Goal: Information Seeking & Learning: Learn about a topic

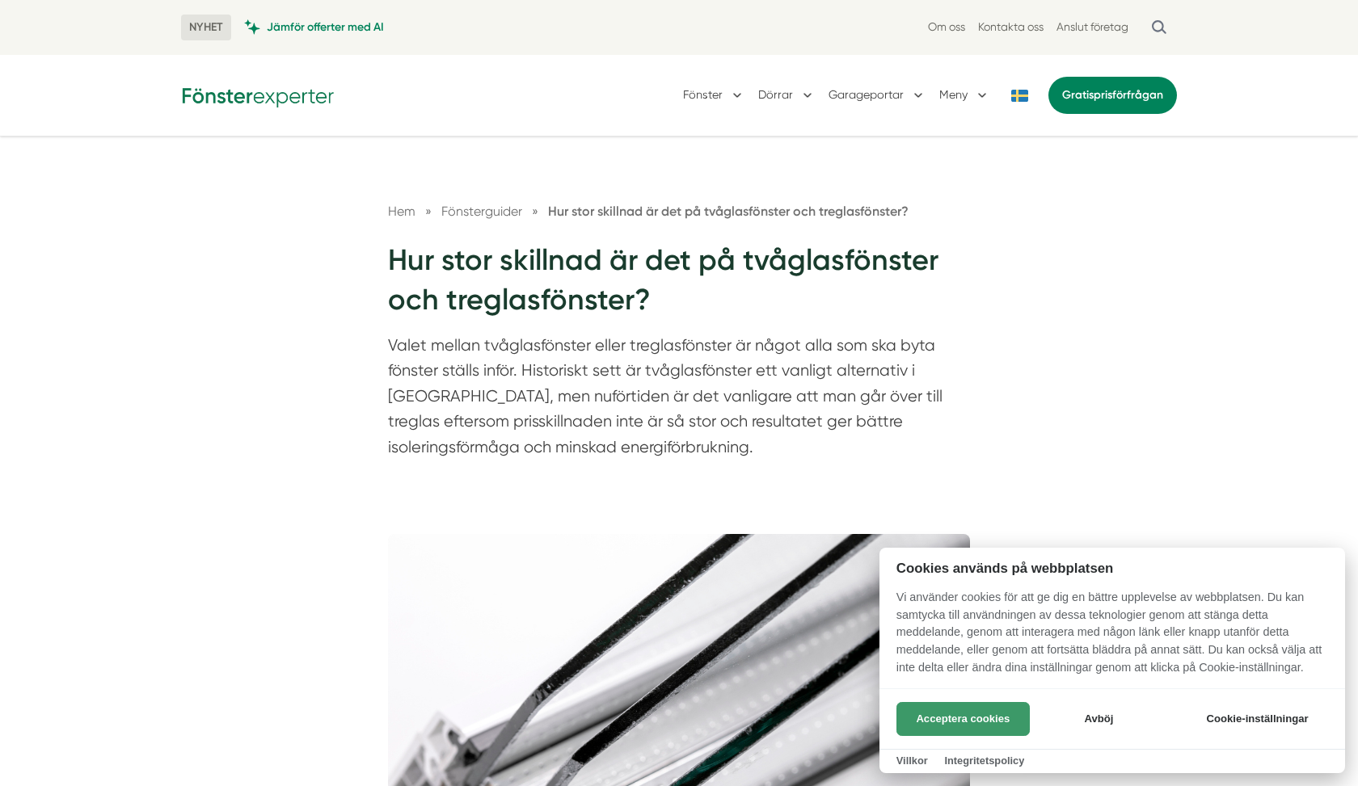
click at [939, 723] on button "Acceptera cookies" at bounding box center [962, 719] width 133 height 34
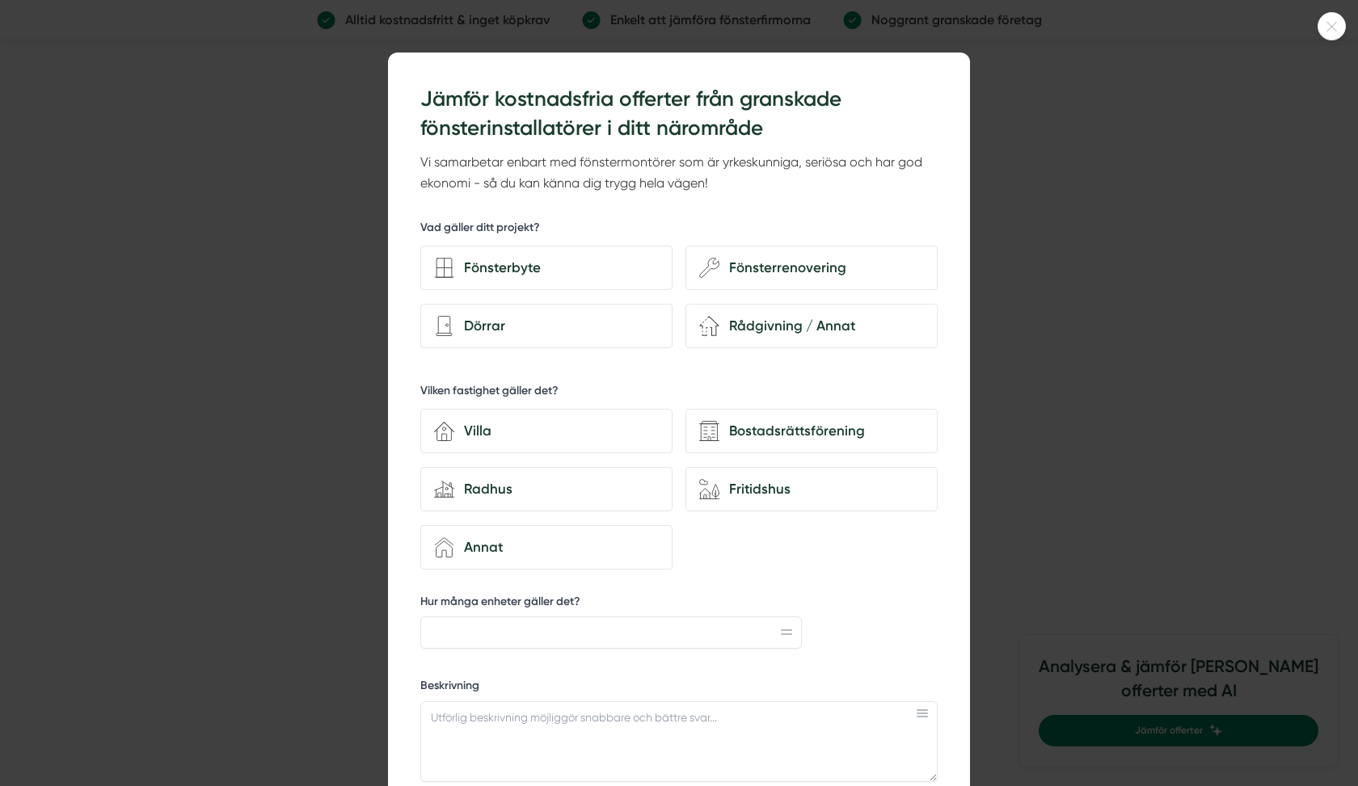
scroll to position [8, 0]
click at [1337, 25] on icon at bounding box center [1331, 27] width 27 height 10
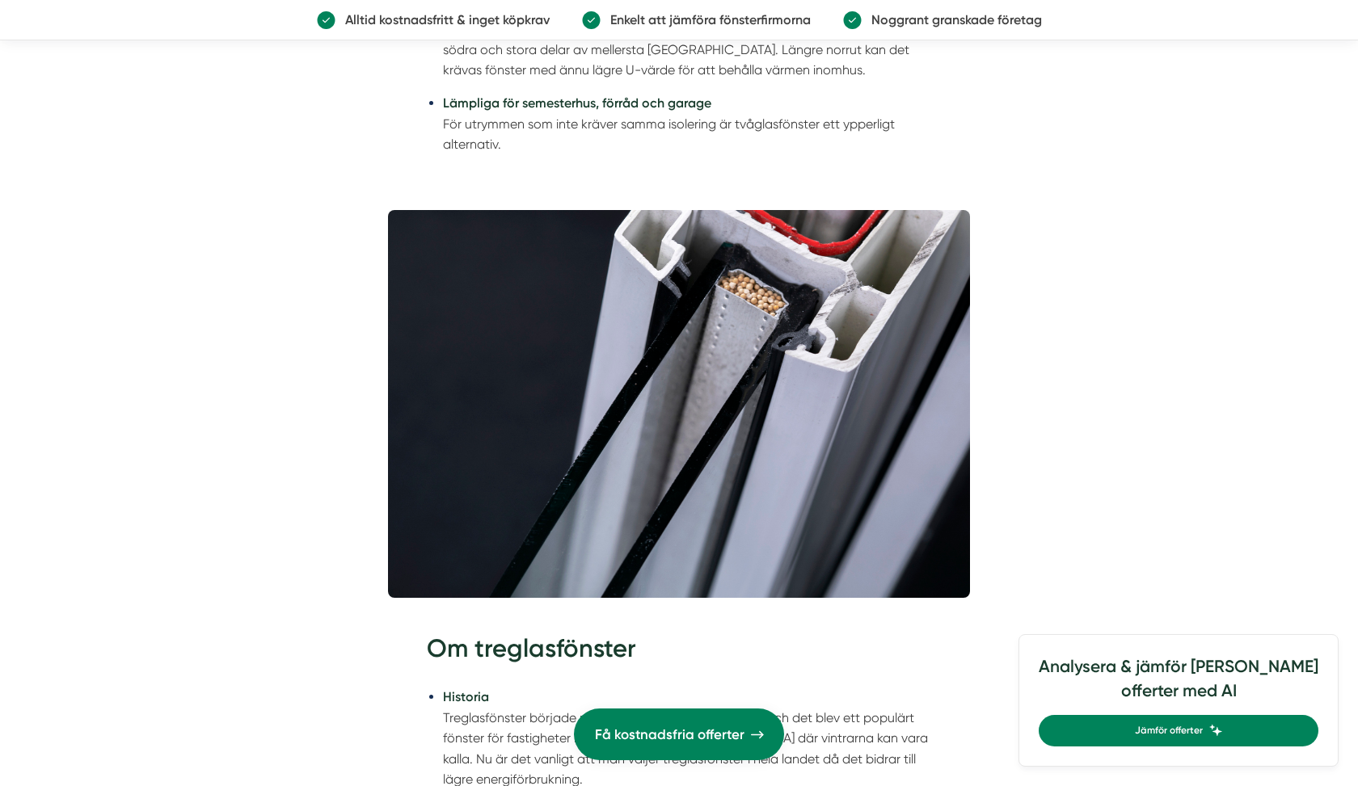
scroll to position [3248, 0]
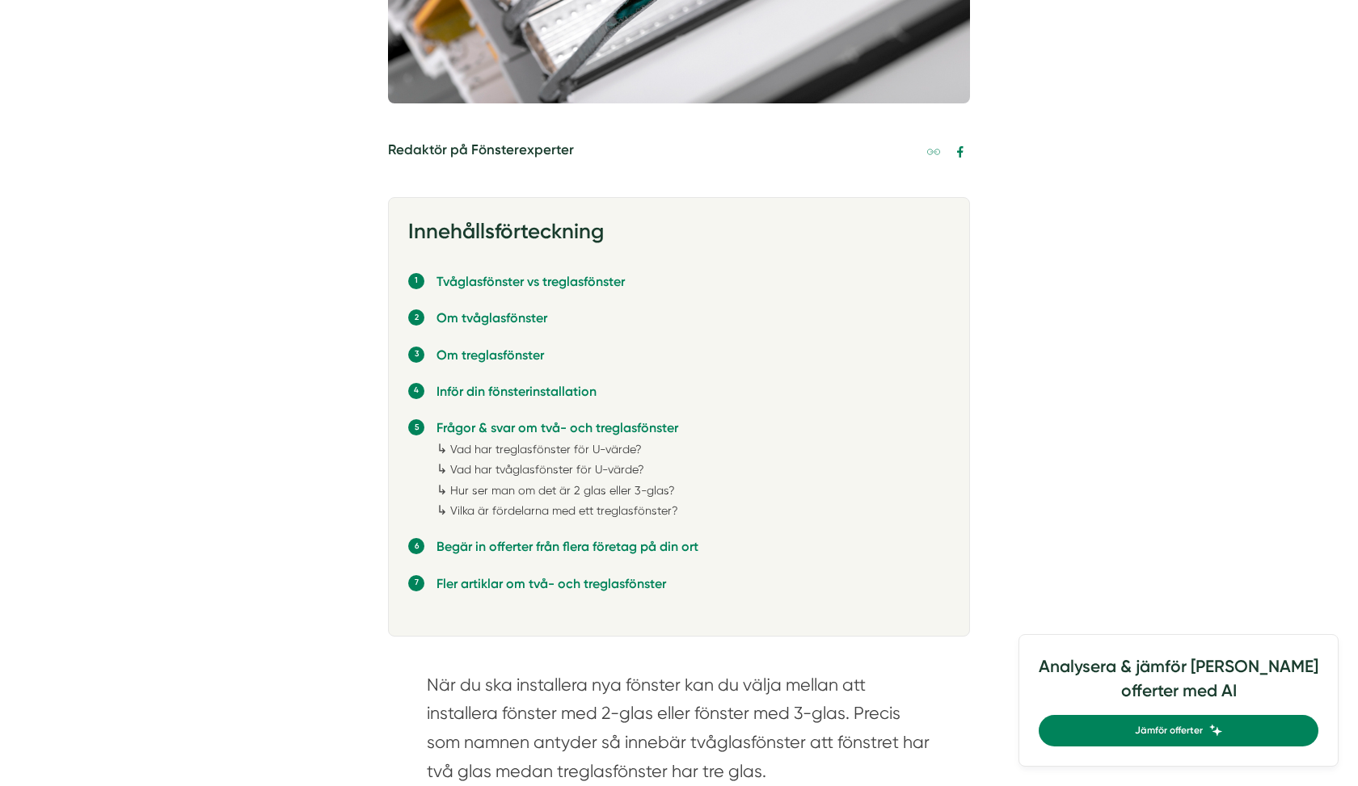
scroll to position [820, 0]
click at [625, 442] on link "Vad har treglasfönster för U-värde?" at bounding box center [546, 448] width 192 height 13
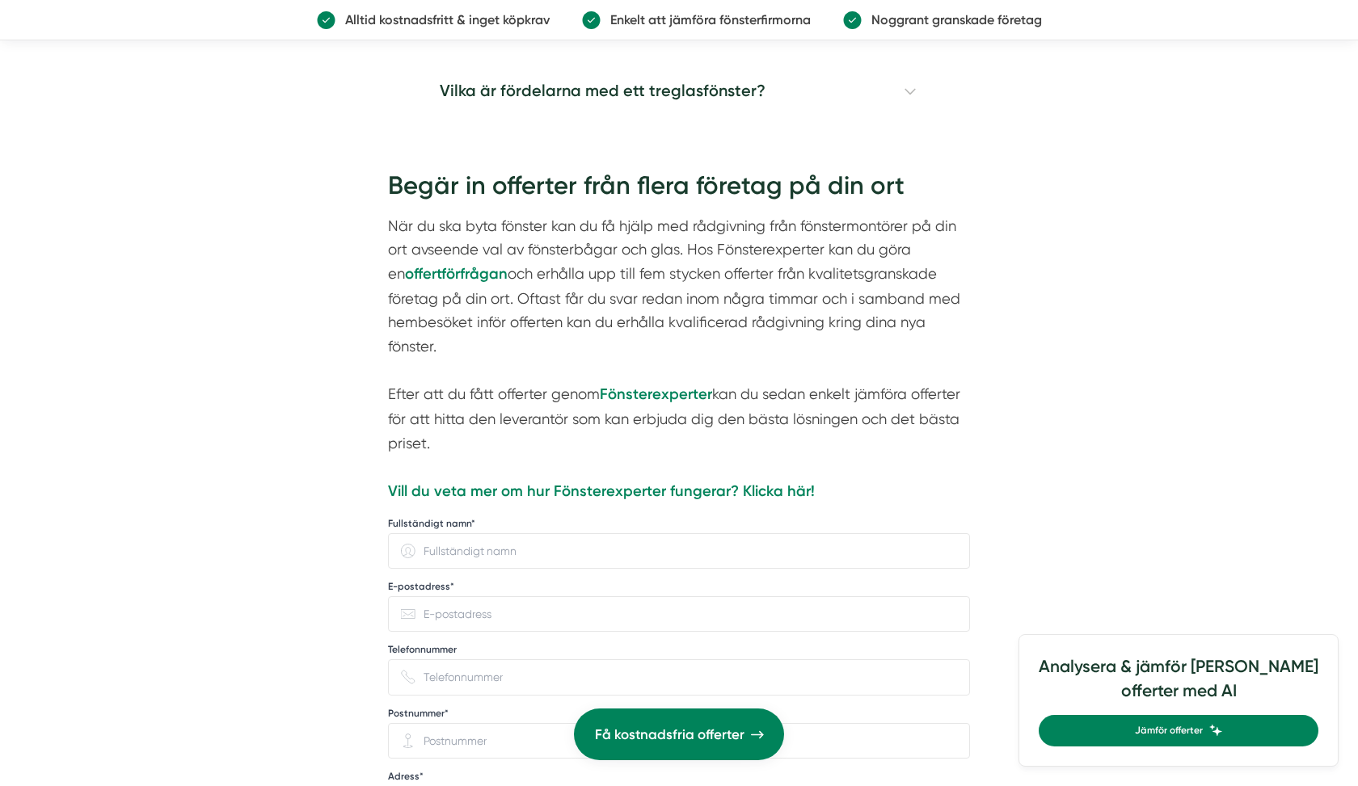
scroll to position [5238, 0]
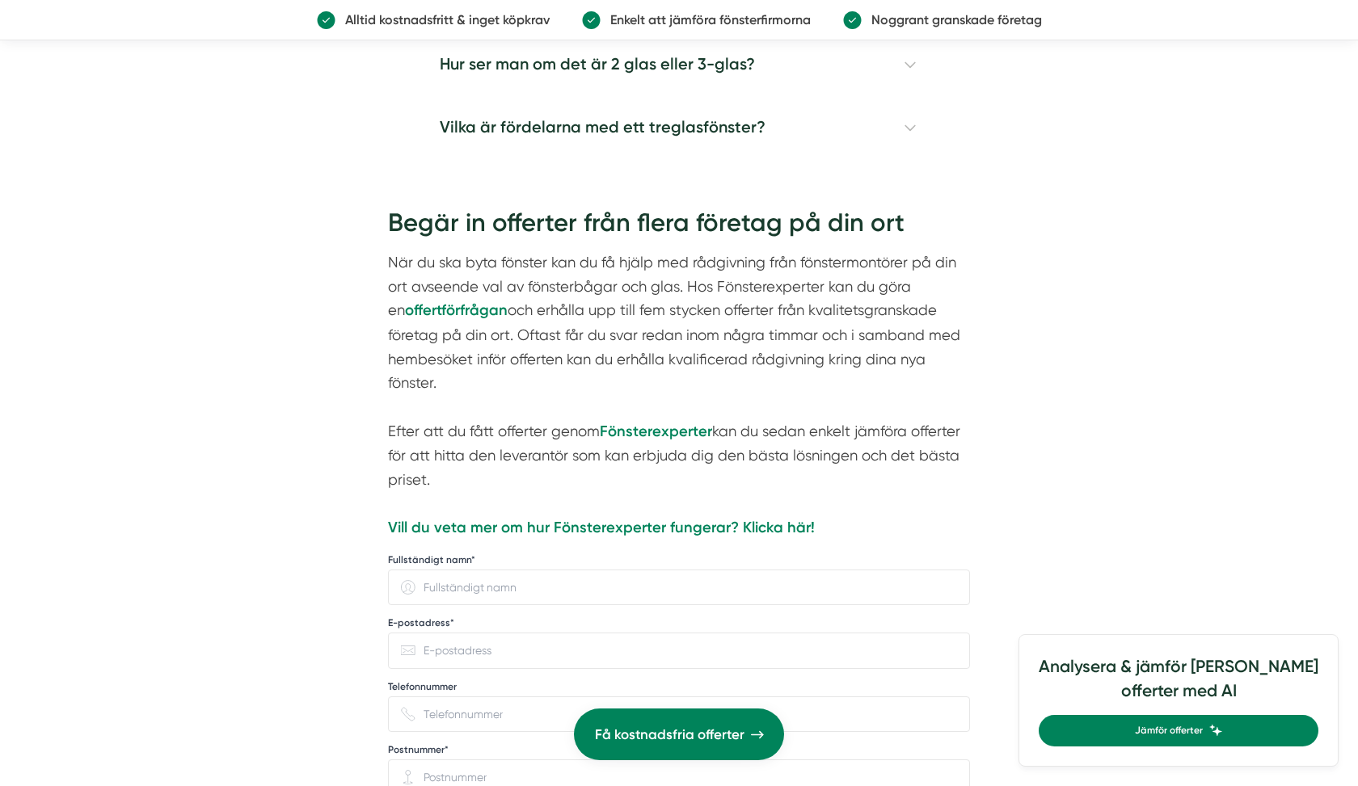
scroll to position [5315, 0]
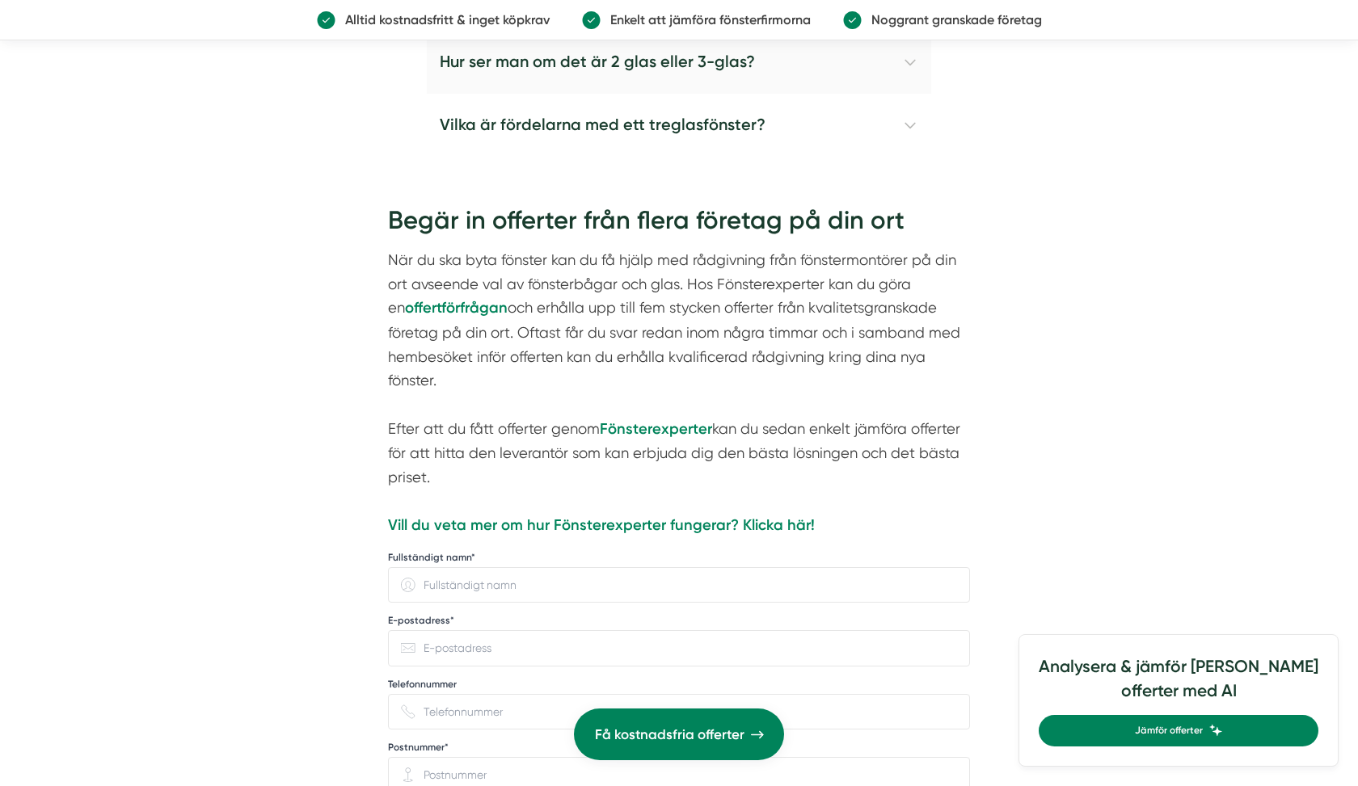
click at [913, 94] on h4 "Hur ser man om det är 2 glas eller 3-glas?" at bounding box center [679, 62] width 504 height 63
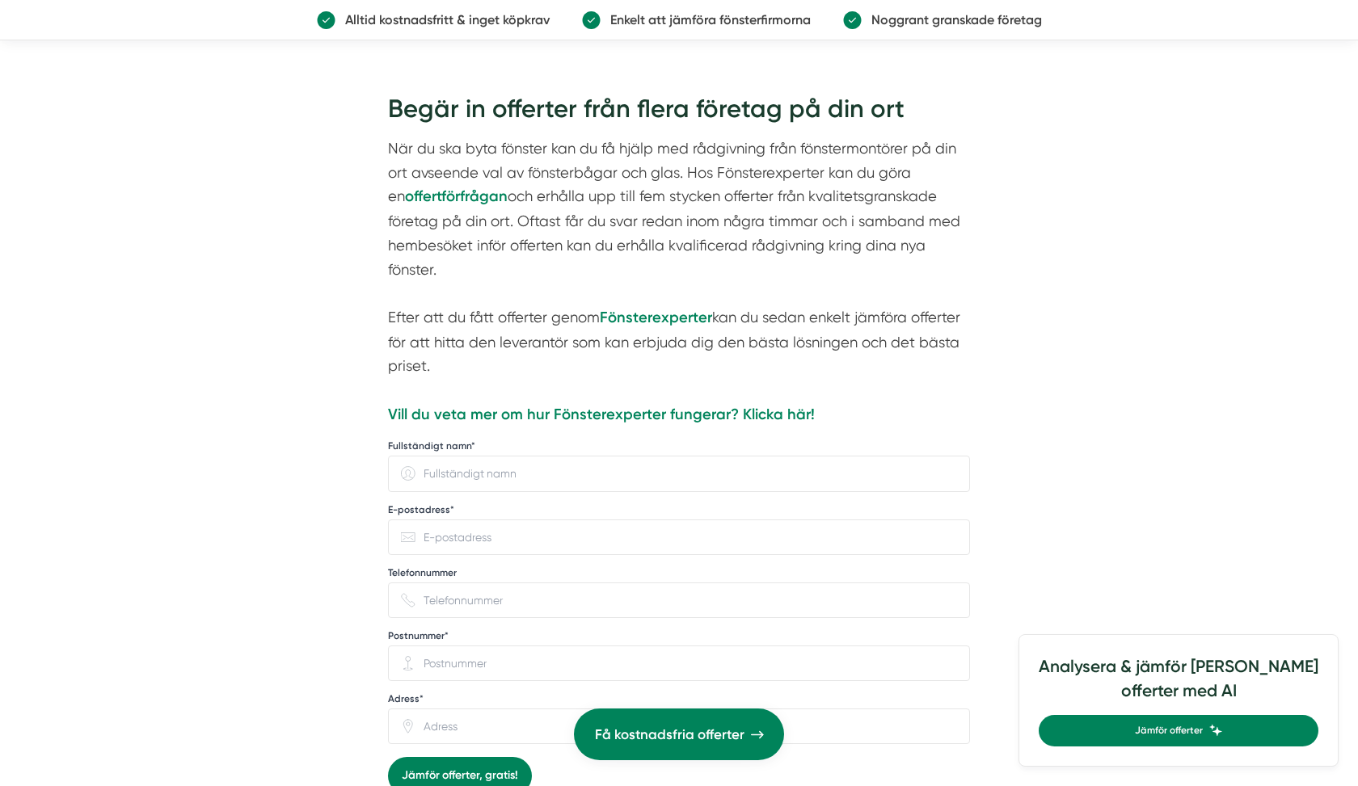
scroll to position [5639, 0]
click at [906, 44] on h4 "Vilka är fördelarna med ett treglasfönster?" at bounding box center [679, 12] width 504 height 63
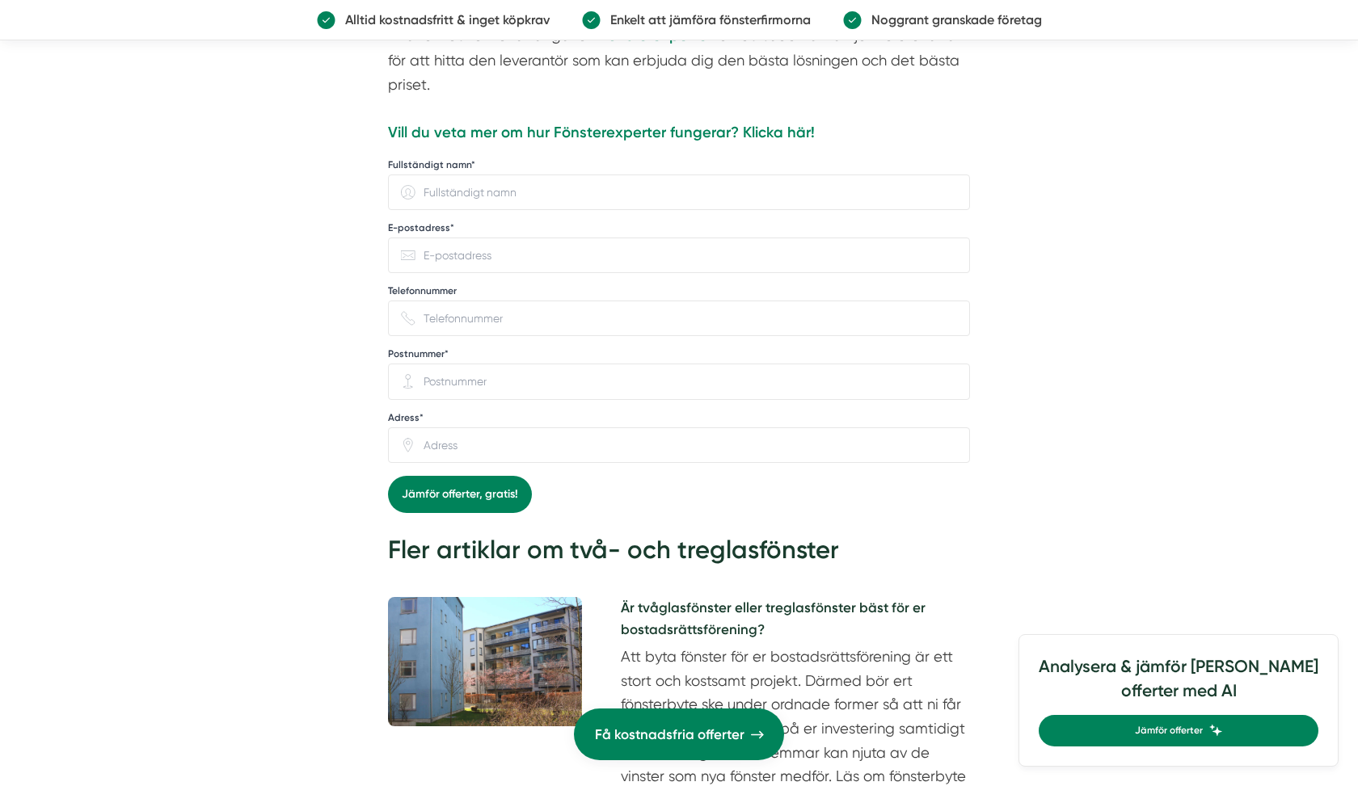
scroll to position [6039, 0]
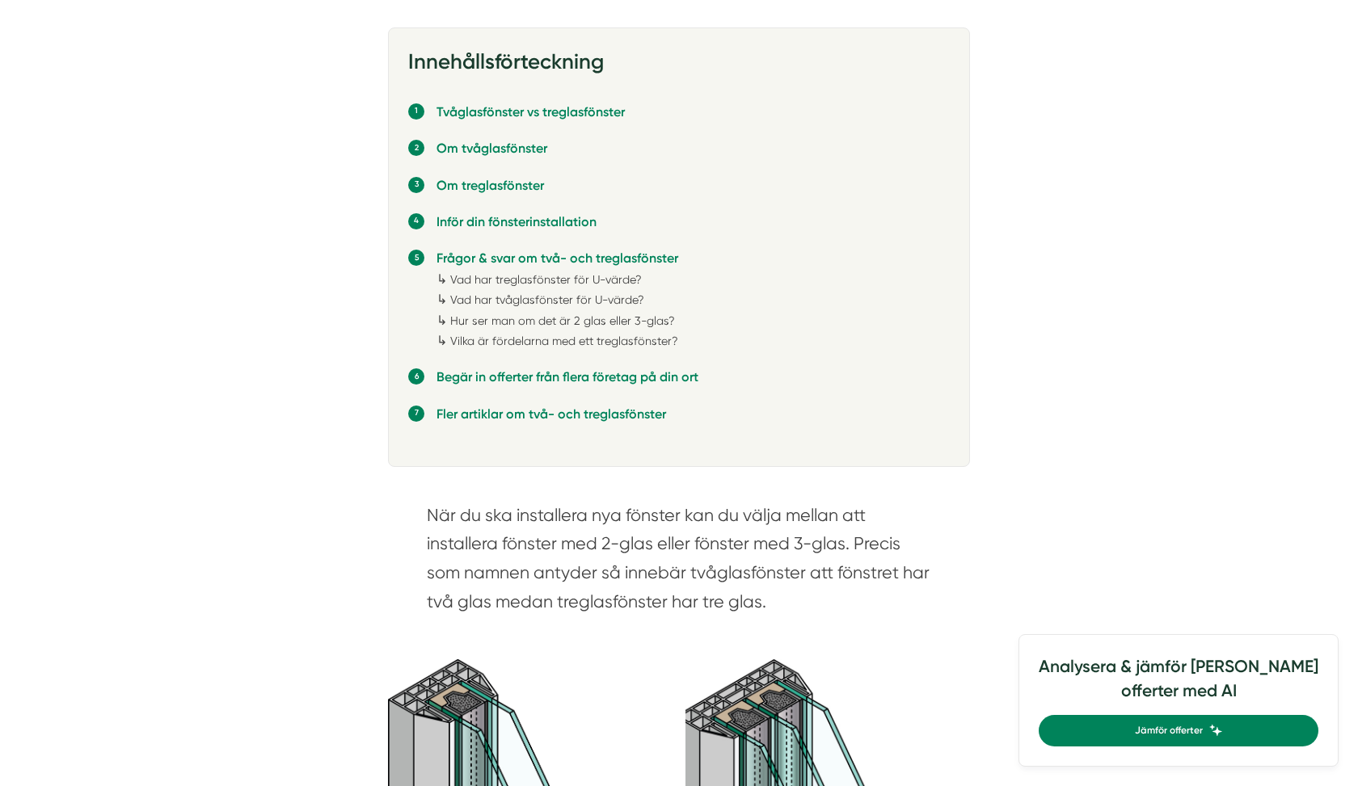
scroll to position [991, 0]
